Goal: Navigation & Orientation: Go to known website

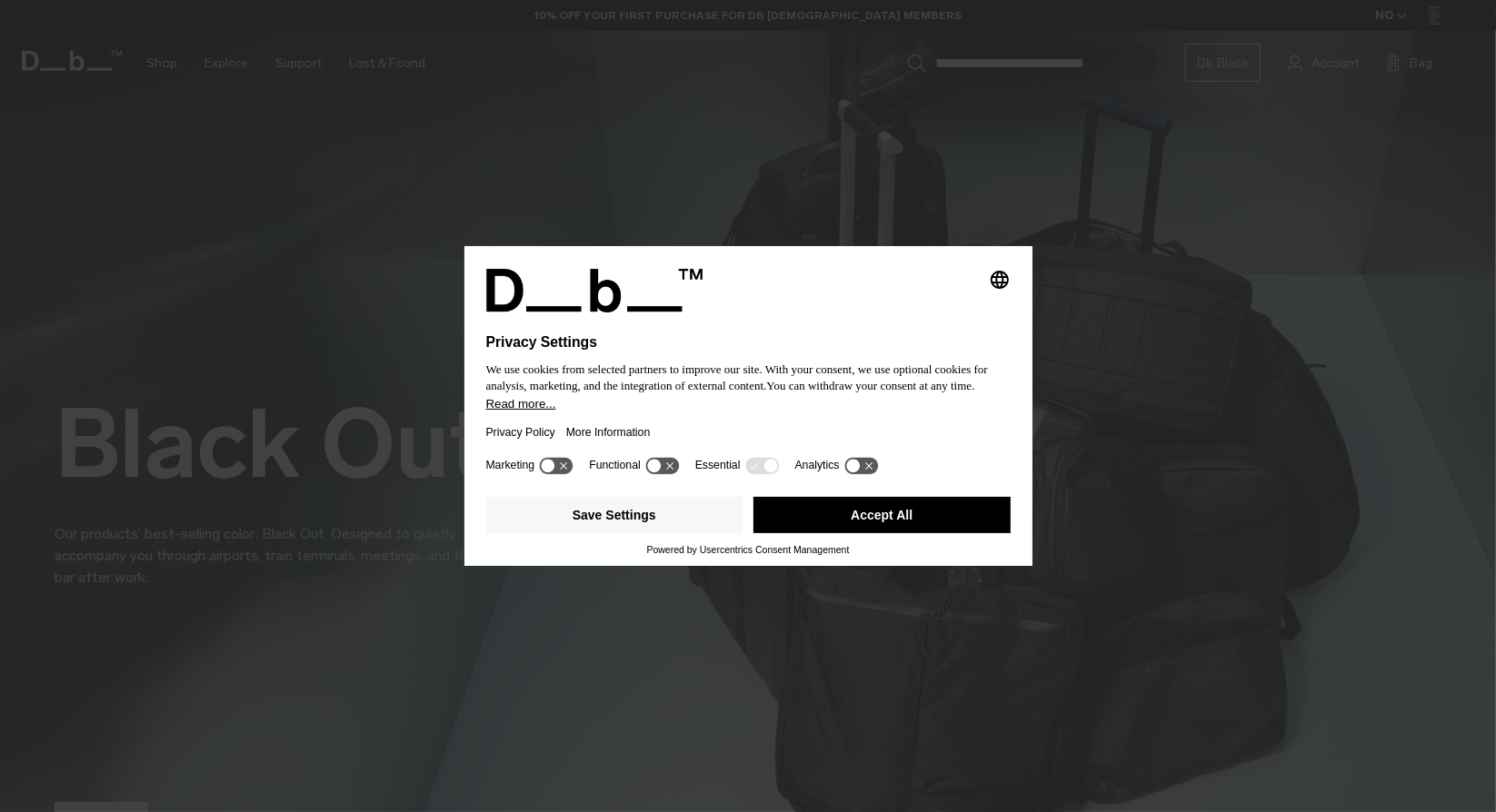
click at [704, 423] on div "Privacy Policy More Information" at bounding box center [748, 432] width 525 height 41
click at [837, 520] on button "Accept All" at bounding box center [882, 515] width 257 height 37
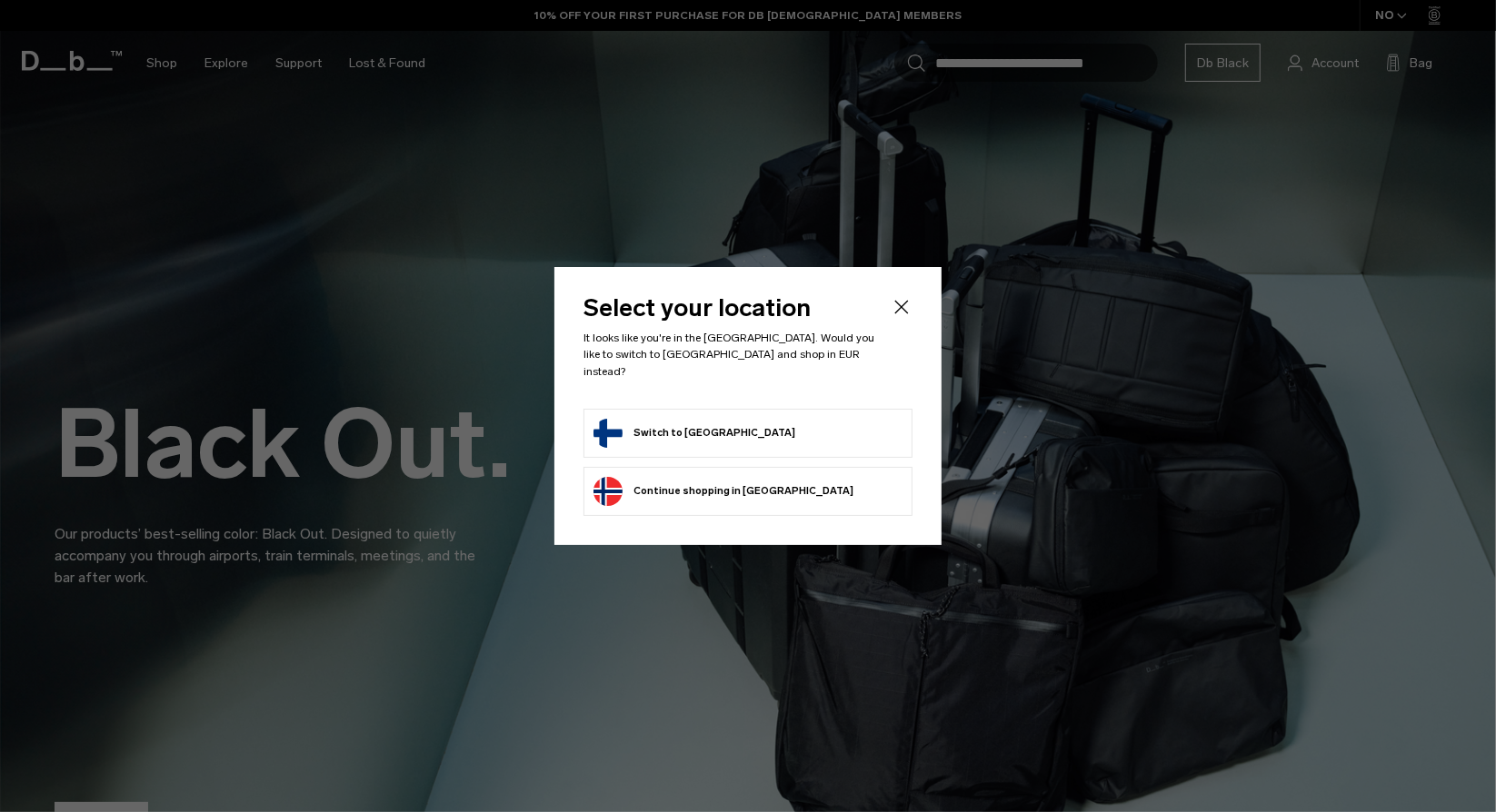
click at [662, 430] on button "Switch to [GEOGRAPHIC_DATA]" at bounding box center [694, 433] width 202 height 29
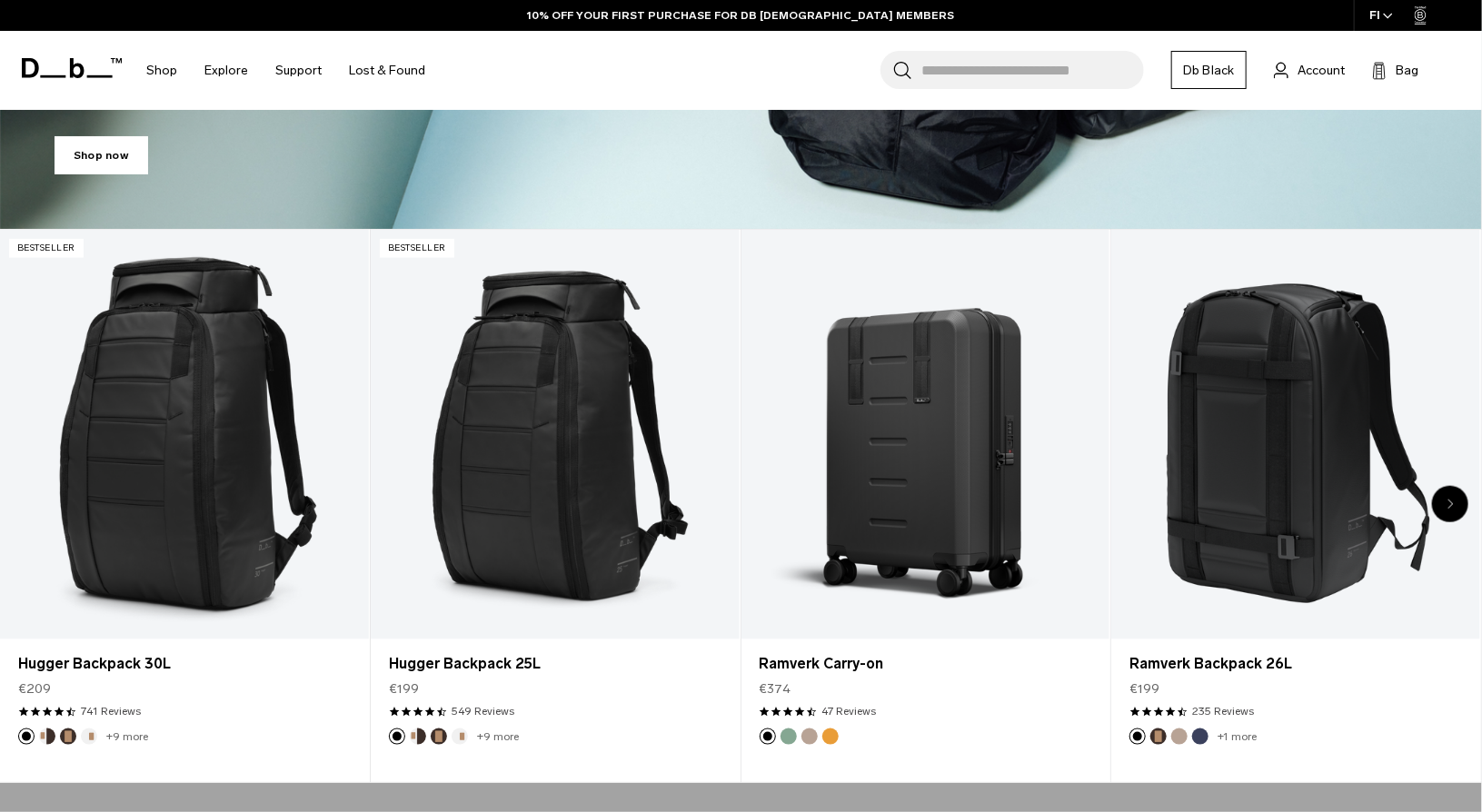
scroll to position [751, 0]
